Goal: Check status: Check status

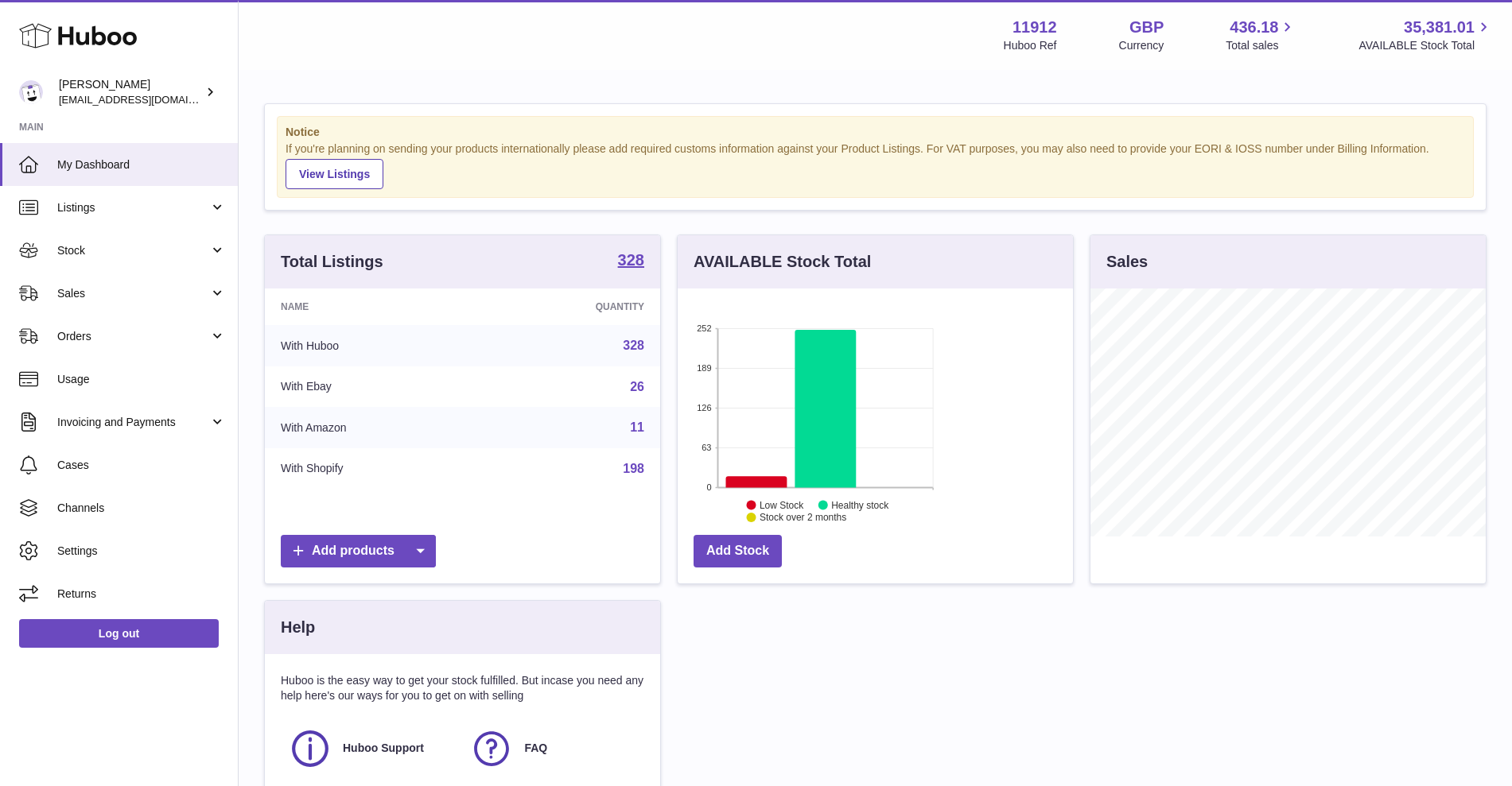
scroll to position [248, 396]
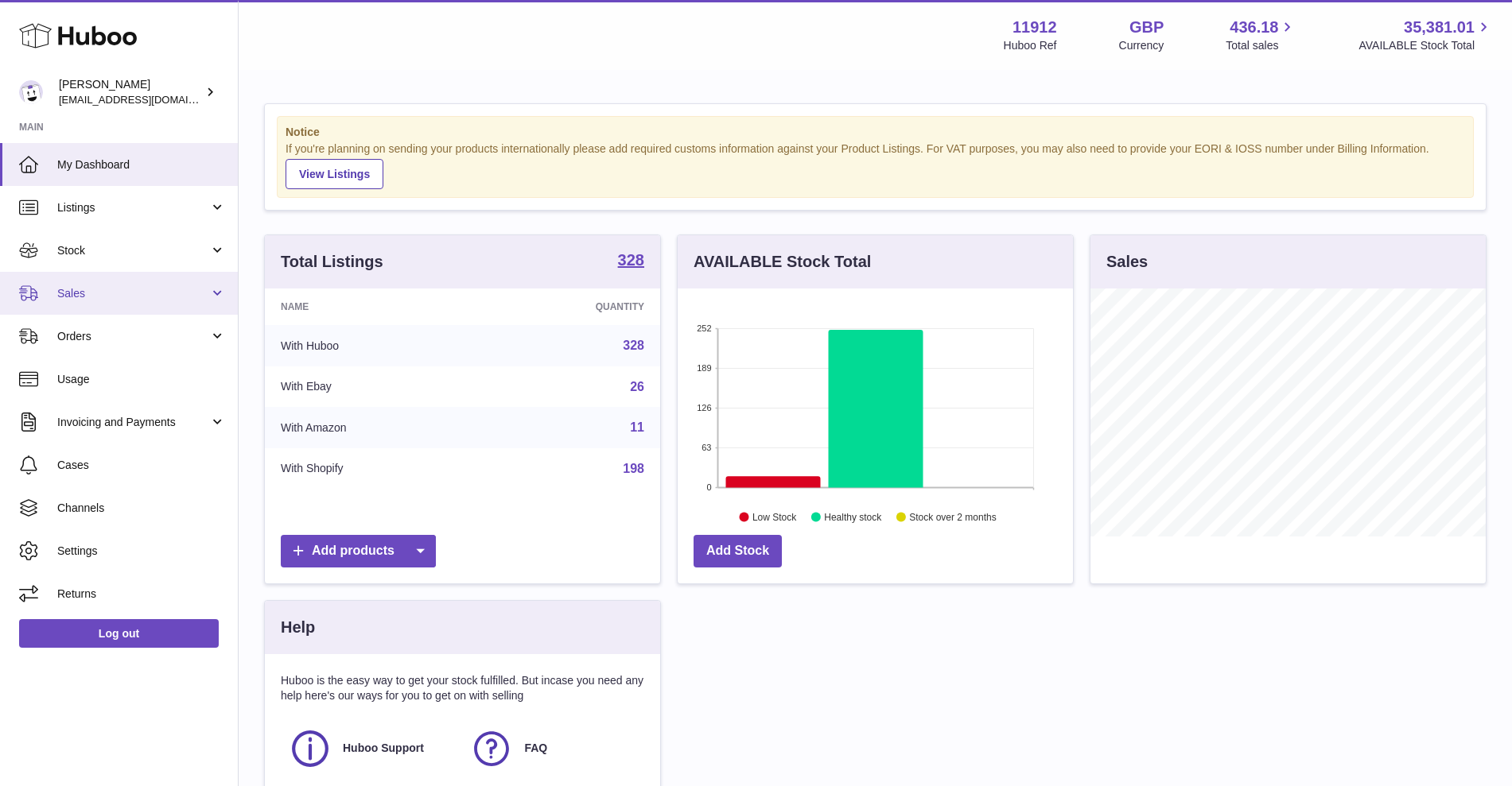
click at [116, 302] on link "Sales" at bounding box center [119, 293] width 238 height 43
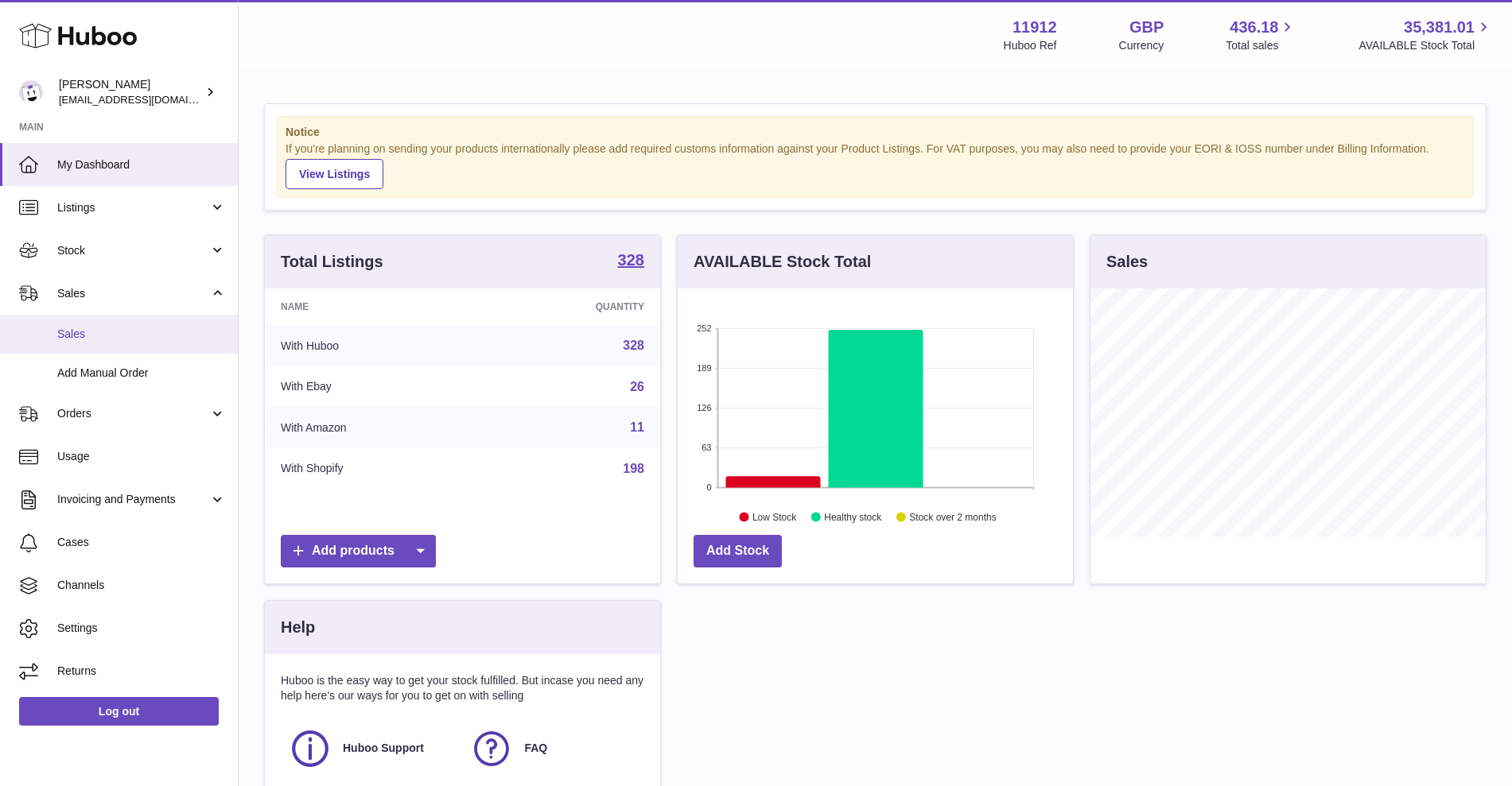
click at [110, 325] on link "Sales" at bounding box center [119, 334] width 238 height 39
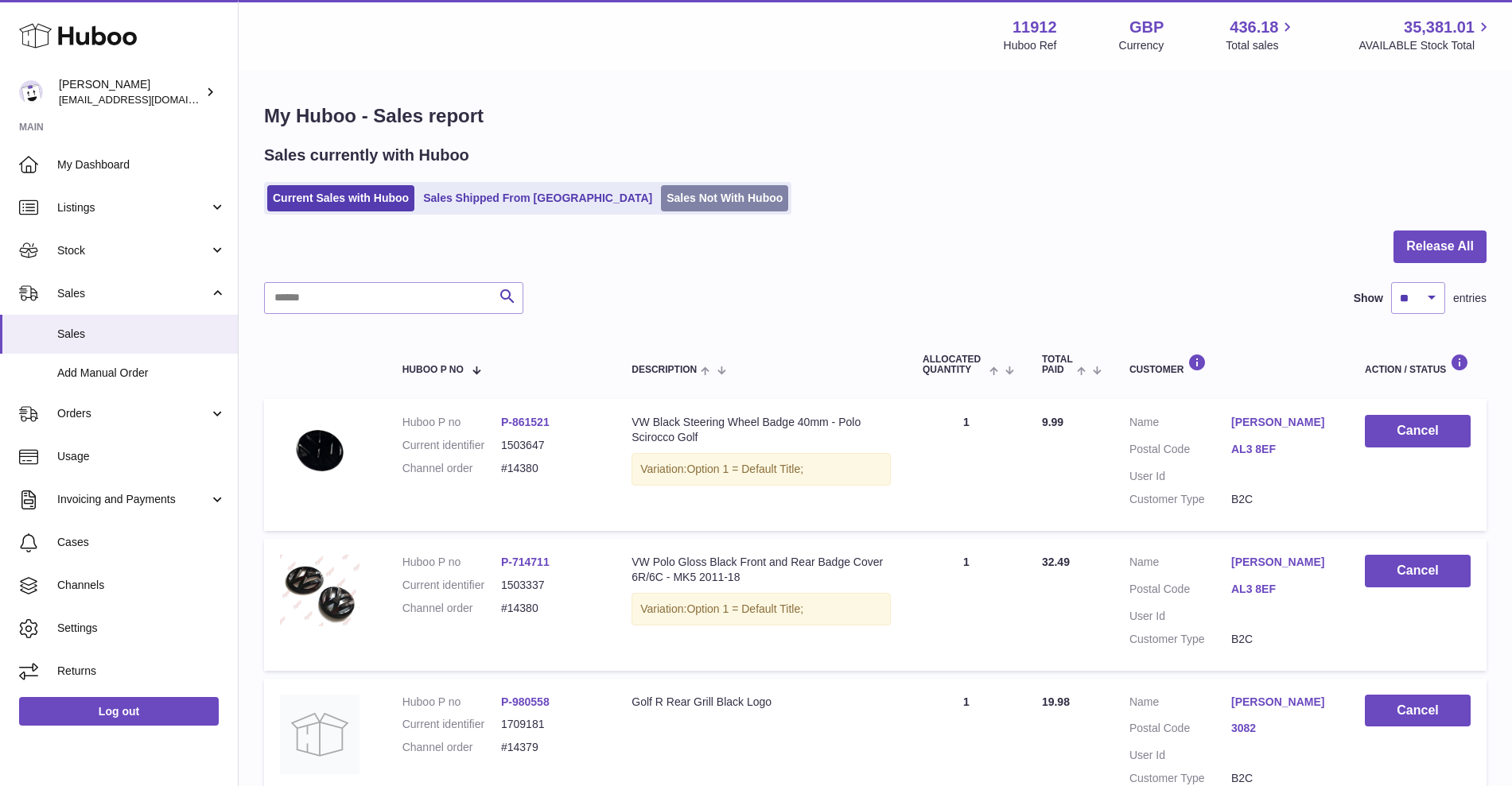
click at [661, 191] on link "Sales Not With Huboo" at bounding box center [725, 198] width 127 height 27
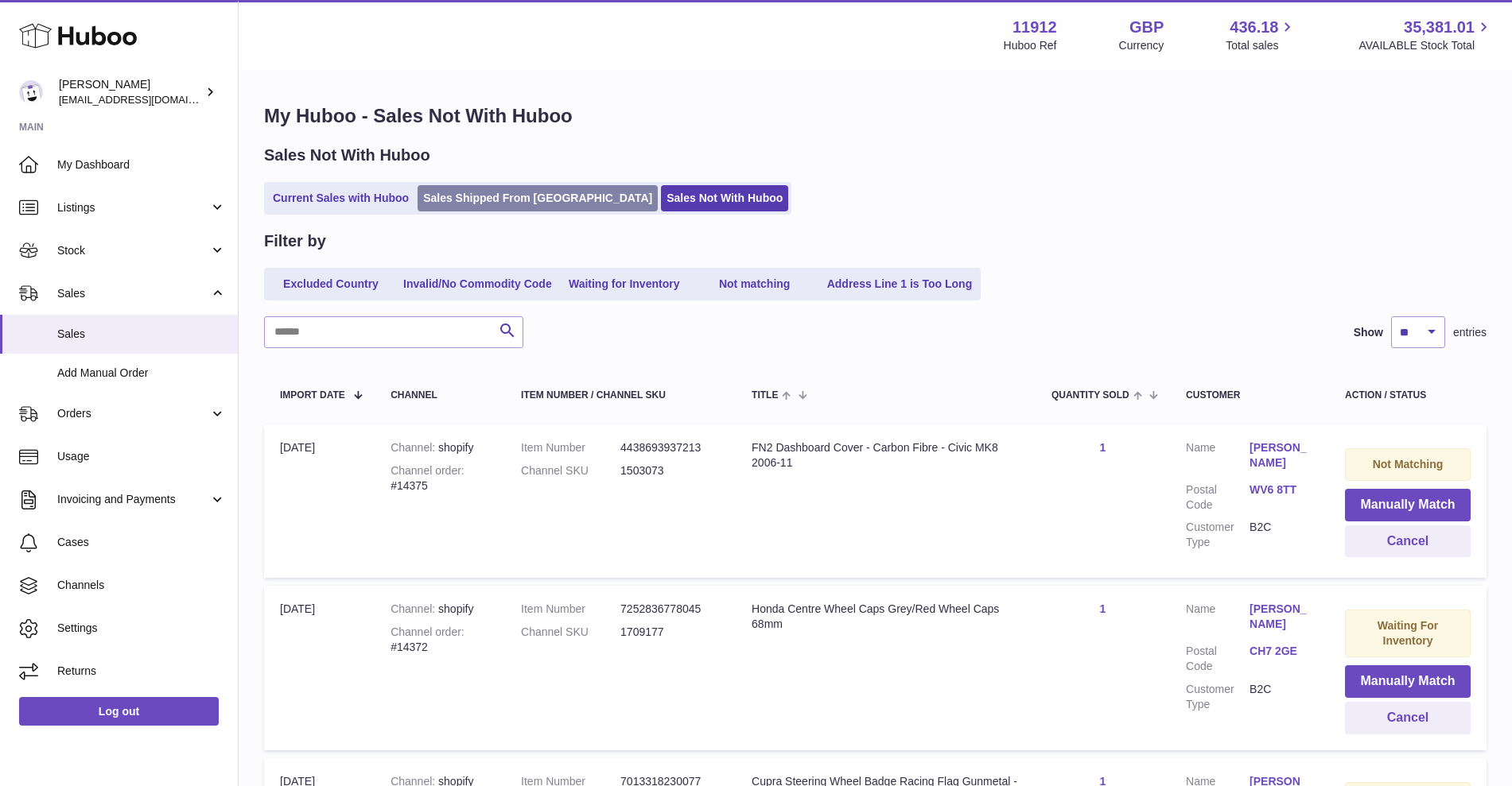
click at [520, 199] on link "Sales Shipped From [GEOGRAPHIC_DATA]" at bounding box center [537, 198] width 240 height 27
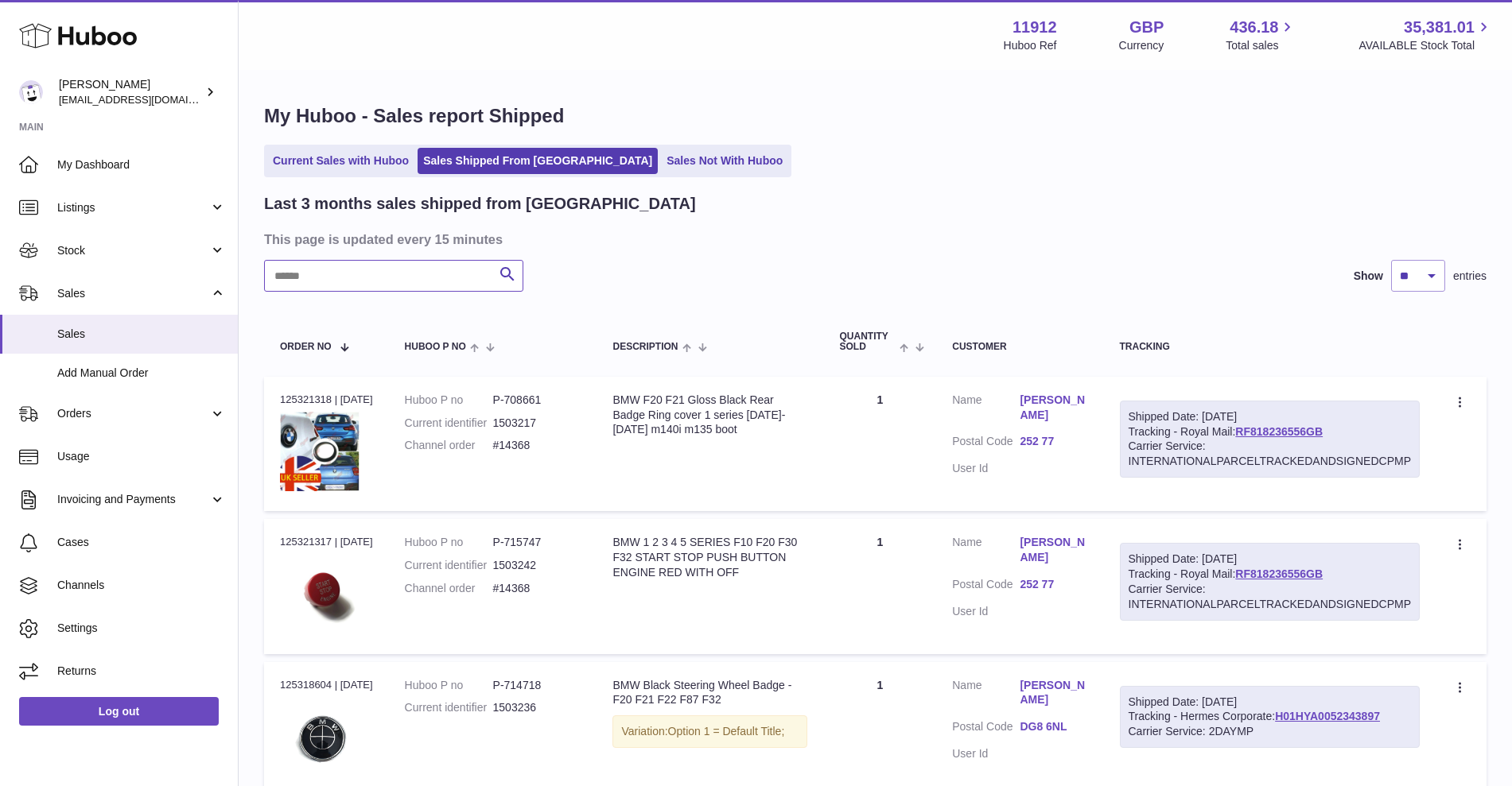
click at [395, 271] on input "text" at bounding box center [393, 276] width 259 height 32
type input "*****"
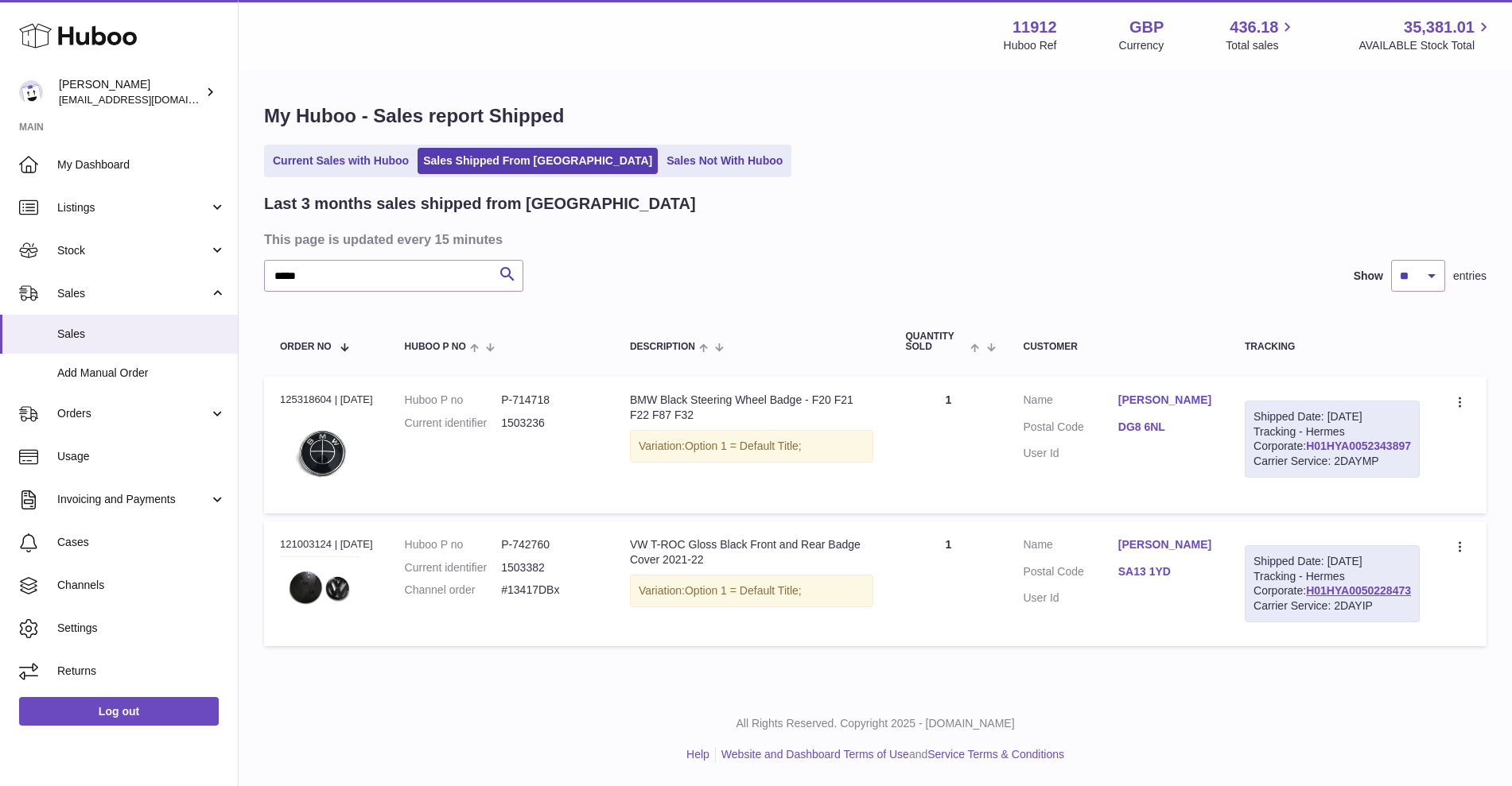
drag, startPoint x: 1413, startPoint y: 476, endPoint x: 1307, endPoint y: 482, distance: 106.2
type textarea "**********"
click at [1307, 479] on div "Shipped Date: 23rd Sep 2025 Tracking - Hermes Corporate: H01HYA0052343897 Carri…" at bounding box center [1332, 440] width 175 height 78
copy link "H01HYA0052343897"
drag, startPoint x: 380, startPoint y: 297, endPoint x: 357, endPoint y: 288, distance: 24.7
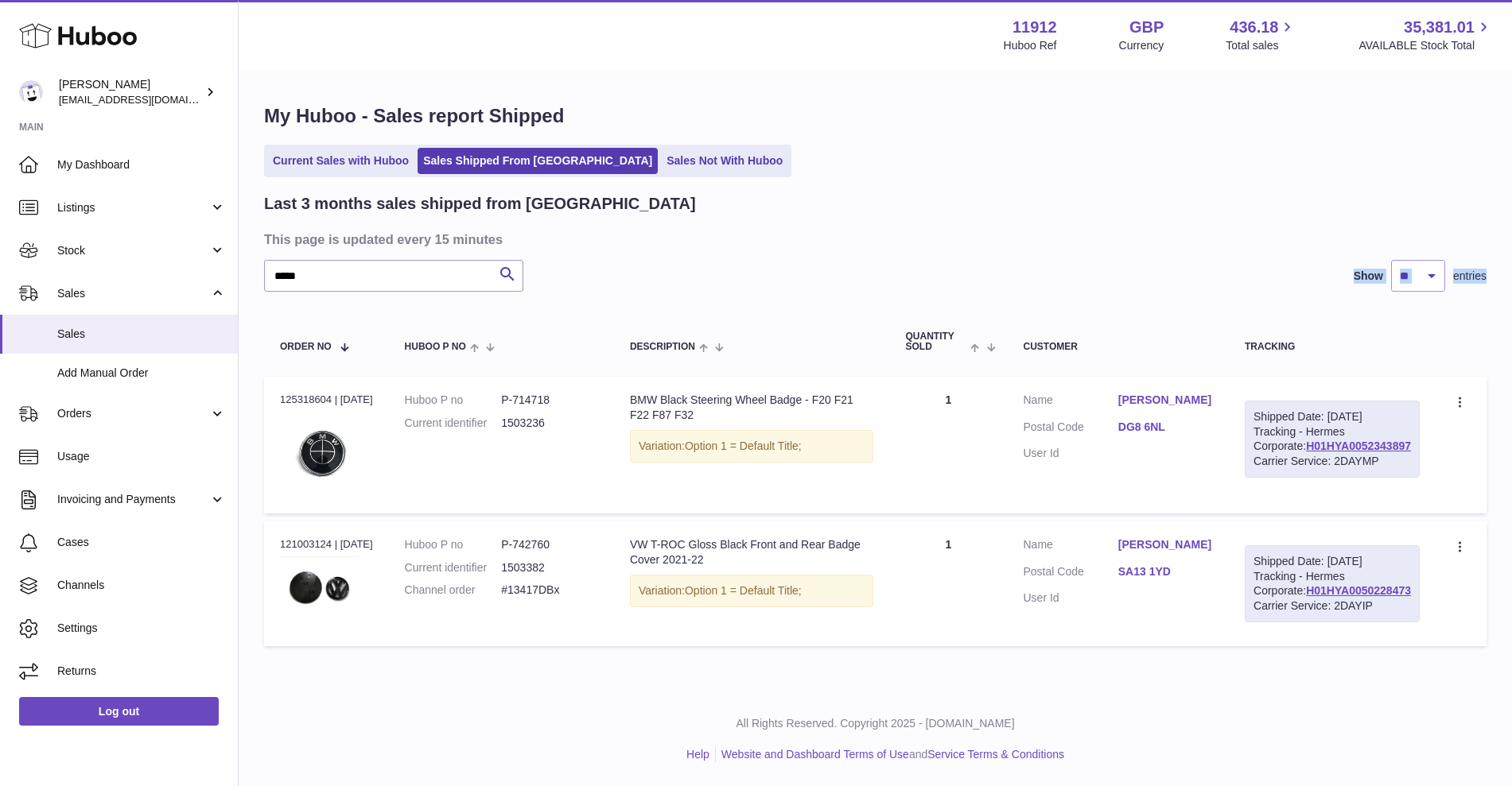
click at [360, 289] on div "Last 3 months sales shipped from Huboo This page is updated every 15 minutes **…" at bounding box center [875, 424] width 1223 height 461
drag, startPoint x: 351, startPoint y: 284, endPoint x: 261, endPoint y: 283, distance: 90.0
click at [251, 285] on div "My Huboo - Sales report Shipped Current Sales with Huboo Sales Shipped From Hub…" at bounding box center [876, 378] width 1273 height 614
type input "**********"
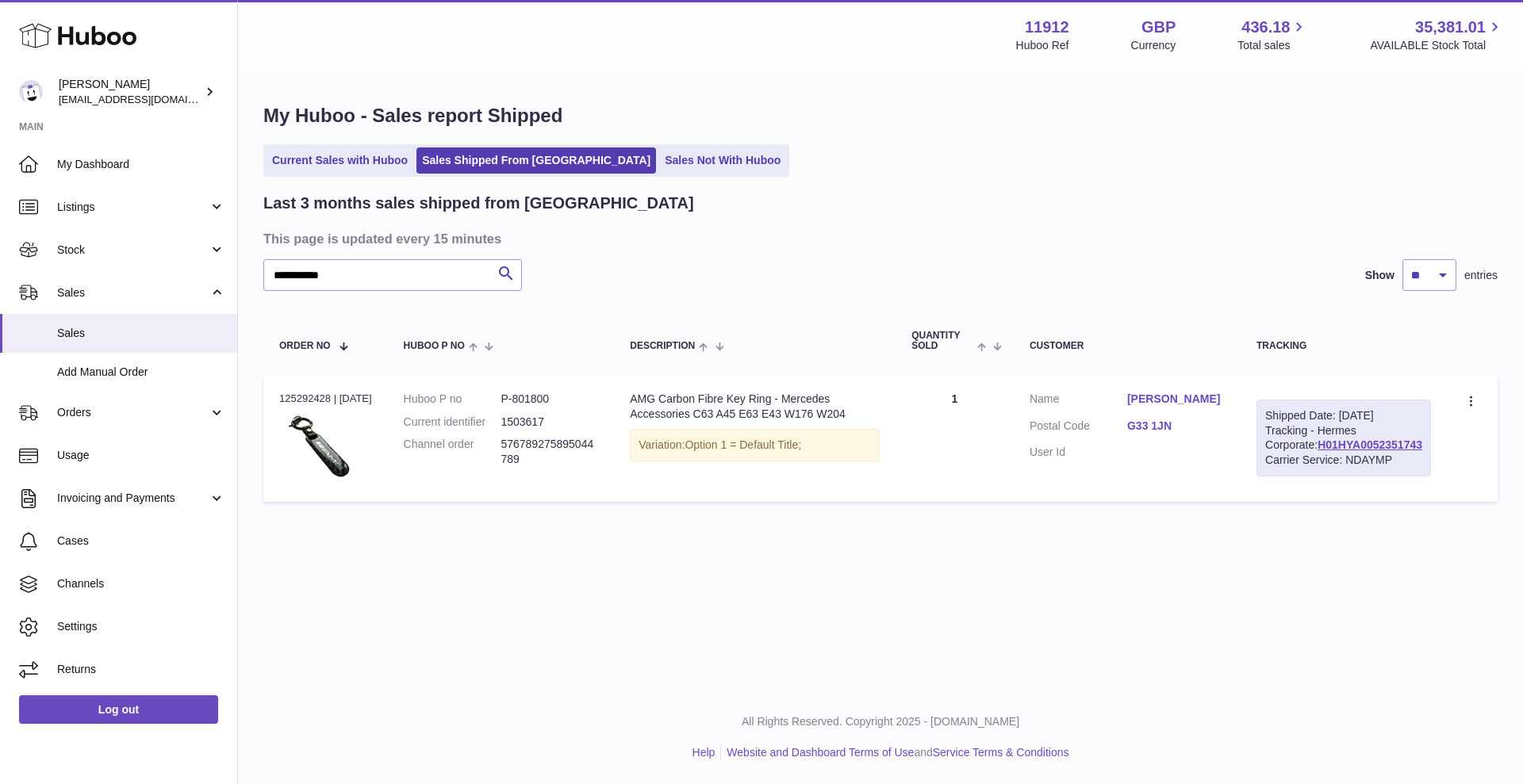
drag, startPoint x: 1416, startPoint y: 478, endPoint x: 1301, endPoint y: 481, distance: 115.0
click at [1301, 478] on div "Shipped Date: 23rd Sep 2025 Tracking - Hermes Corporate: H01HYA0052351743 Carri…" at bounding box center [1343, 439] width 174 height 78
copy link "H01HYA0052351743"
click at [366, 151] on link "Current Sales with Huboo" at bounding box center [340, 161] width 147 height 26
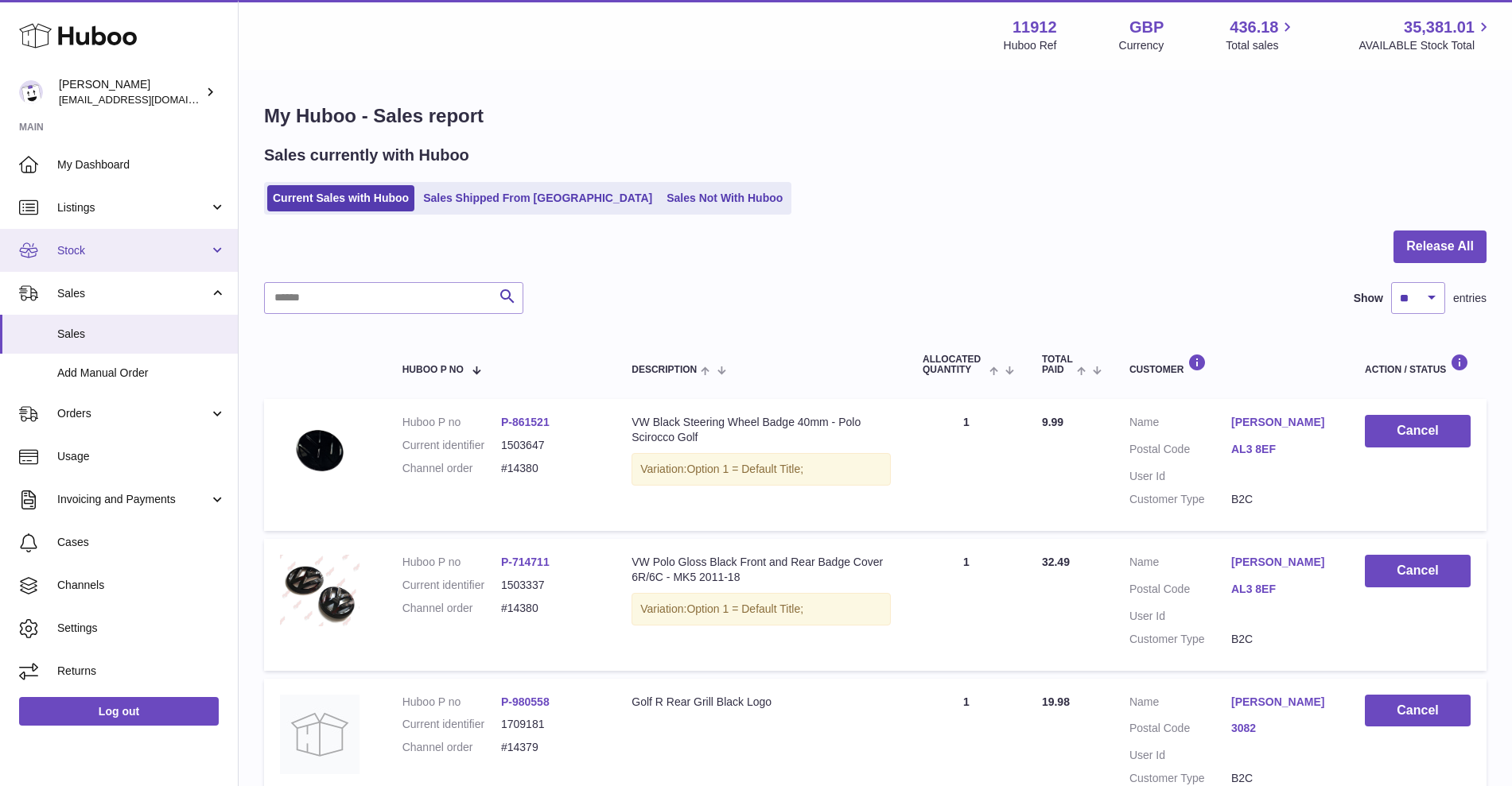
click at [104, 247] on span "Stock" at bounding box center [133, 251] width 152 height 15
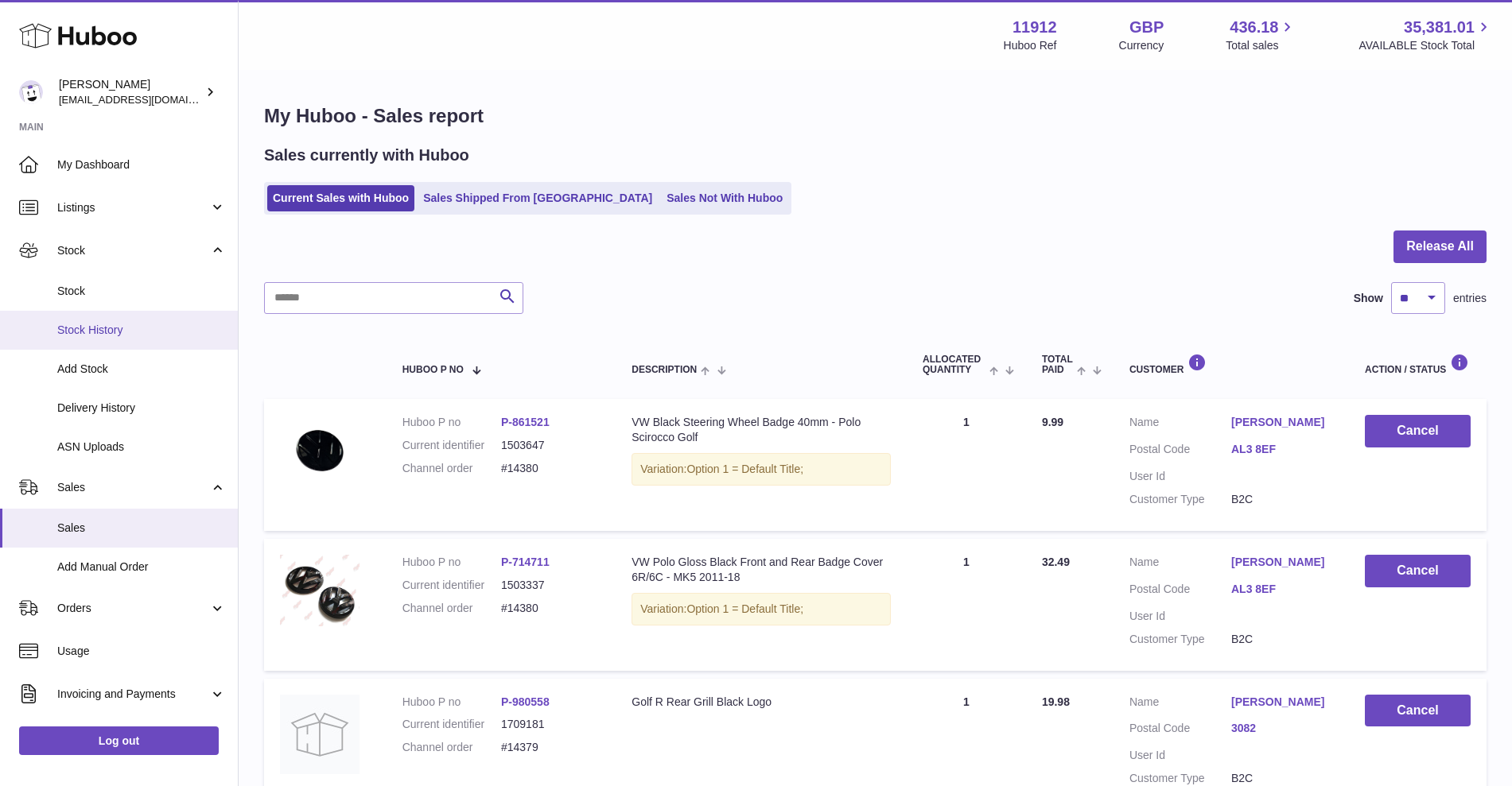
click at [116, 330] on span "Stock History" at bounding box center [141, 330] width 169 height 15
